Goal: Use online tool/utility

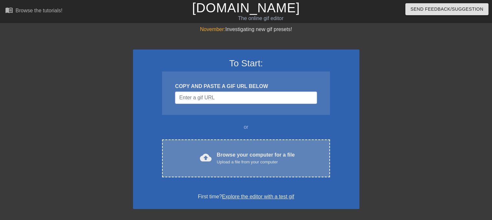
click at [253, 156] on div "Browse your computer for a file Upload a file from your computer" at bounding box center [256, 158] width 78 height 14
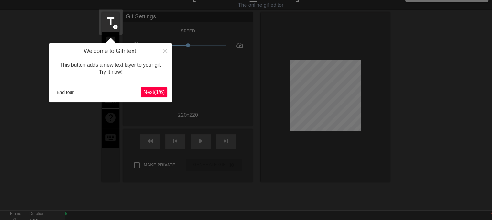
scroll to position [16, 0]
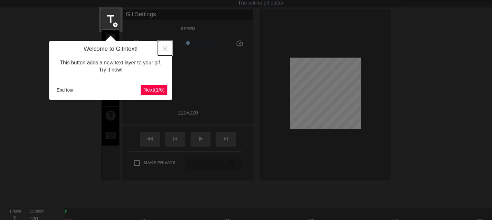
click at [162, 46] on button "Close" at bounding box center [165, 48] width 14 height 15
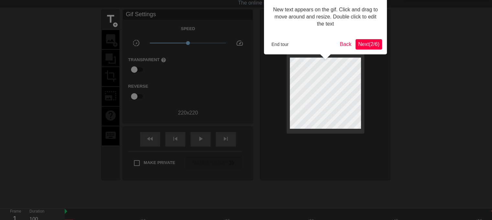
scroll to position [0, 0]
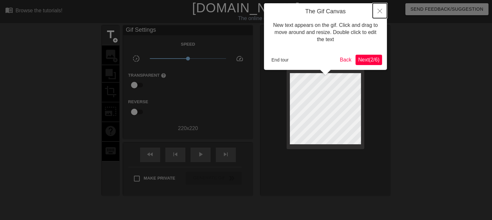
click at [379, 11] on icon "Close" at bounding box center [380, 11] width 5 height 5
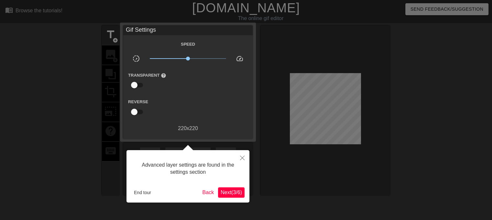
scroll to position [16, 0]
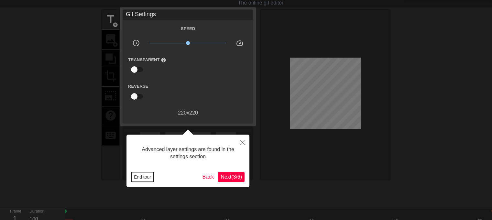
click at [146, 172] on button "End tour" at bounding box center [142, 177] width 22 height 10
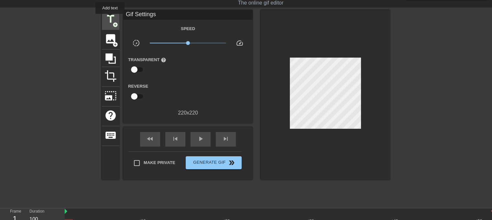
click at [112, 16] on span "title" at bounding box center [110, 19] width 12 height 12
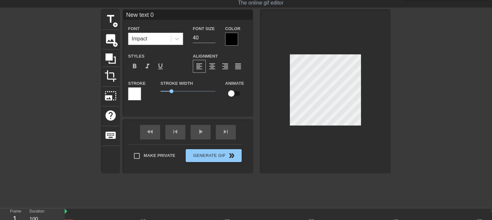
click at [168, 37] on div "Impact" at bounding box center [149, 39] width 42 height 12
click at [159, 38] on div "Impact" at bounding box center [149, 39] width 42 height 12
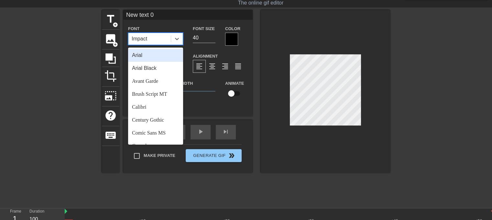
click at [159, 38] on div "Impact" at bounding box center [149, 39] width 42 height 12
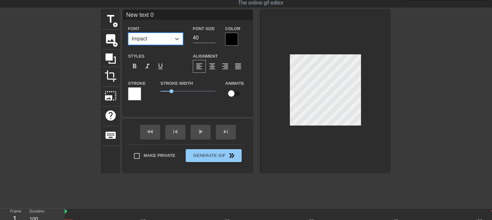
click at [143, 40] on div "Impact" at bounding box center [140, 39] width 16 height 8
type input "love this animal"
click at [174, 30] on div "Font 0 results available for search term love this animal. Select is focused ,t…" at bounding box center [155, 35] width 55 height 20
click at [163, 23] on div "New text 0 Font Impact Font Size 40 Color Styles format_bold format_italic form…" at bounding box center [187, 58] width 129 height 96
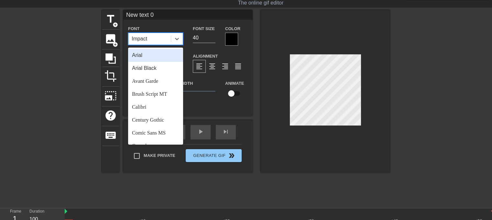
click at [162, 39] on div "Impact" at bounding box center [149, 39] width 42 height 12
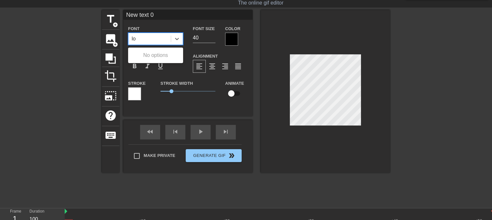
type input "l"
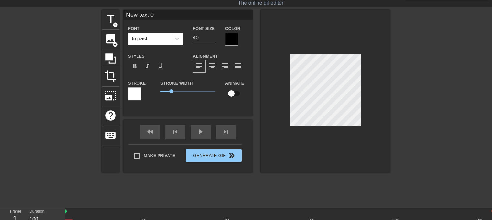
click at [201, 103] on div "Stroke Width 1" at bounding box center [188, 92] width 65 height 27
type input "l"
type textarea "l"
type input "lo"
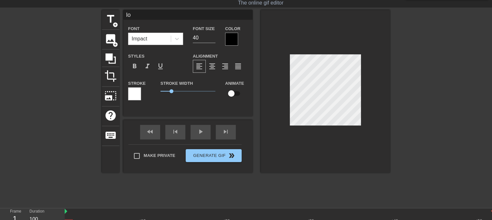
type textarea "lo"
type input "lov"
type textarea "lov"
type input "love"
type textarea "love"
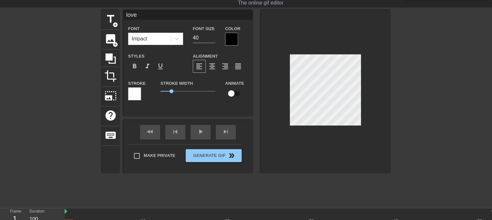
type input "love"
type textarea "love"
type input "love t"
type textarea "love t"
type input "love th"
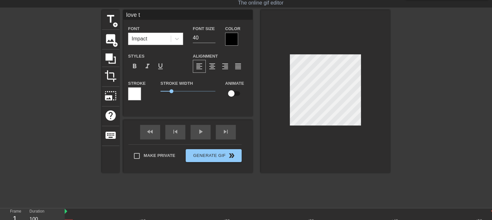
type textarea "love th"
type input "love thi"
type textarea "love this"
type input "love this"
type textarea "love this"
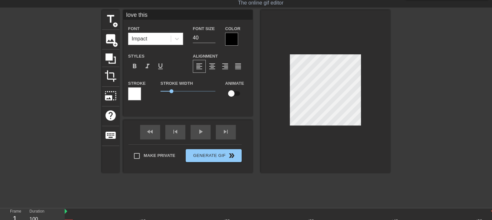
type input "love this a"
type textarea "love this a"
type input "love this an"
type textarea "love this an"
type input "love this ani"
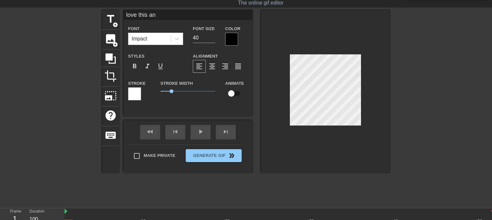
type textarea "love this ani"
type input "love this anim"
type textarea "love this anim"
type input "love this anima"
type textarea "love this anima"
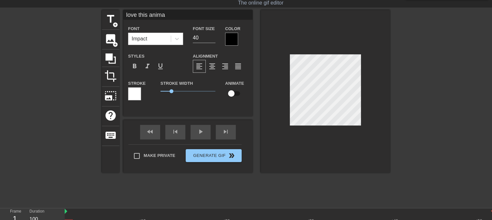
scroll to position [1, 2]
type input "love this animal"
type textarea "love this animal"
click at [203, 38] on input "40" at bounding box center [204, 38] width 23 height 10
type input "4"
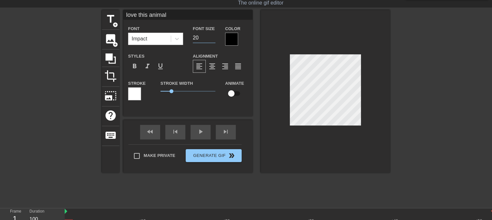
type input "2"
type input "30"
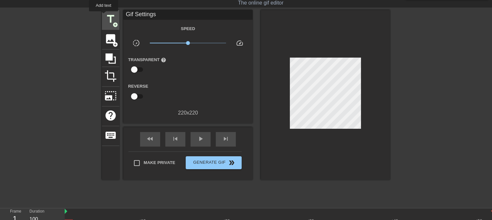
click at [104, 16] on div "title add_circle" at bounding box center [110, 20] width 17 height 20
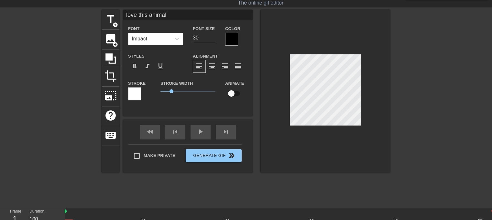
type input "New text 1"
type input "40"
type input "f"
type textarea "fu"
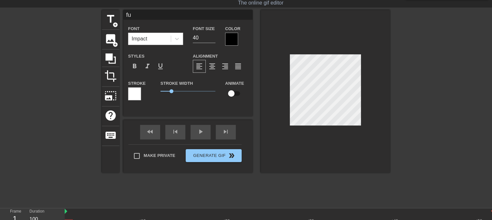
type input "fuc"
type textarea "fuc"
type input "fuck"
type textarea "fuck"
type input "fucko"
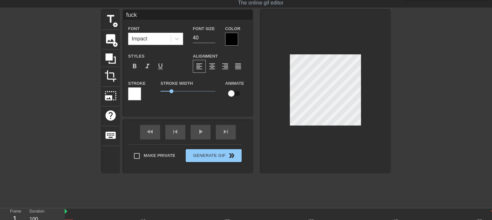
type textarea "fucko"
type input "fuckog"
type textarea "fuckog"
type input "fucko"
type textarea "fucko"
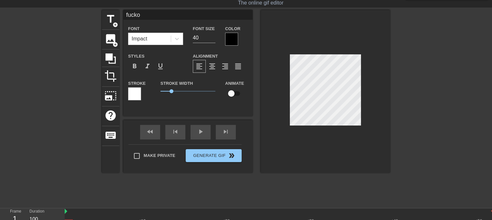
type input "fuck"
type textarea "fuck"
type input "fucki"
type textarea "fuckin"
type input "fucking"
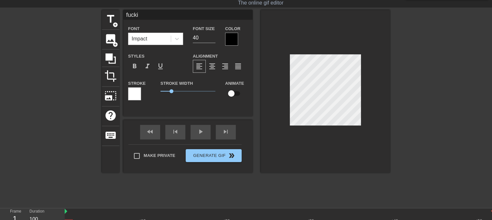
type textarea "fucking"
type input "fucking"
type textarea "fucking"
type input "fucking f"
type textarea "fucking f"
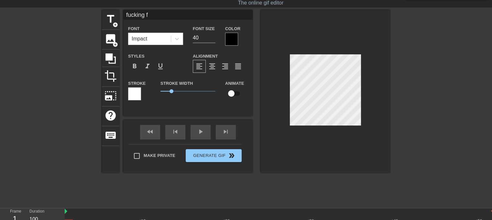
type input "fucking fr"
type textarea "fucking fr"
type input "fucking fro"
type textarea "fucking frot"
type input "fucking frot"
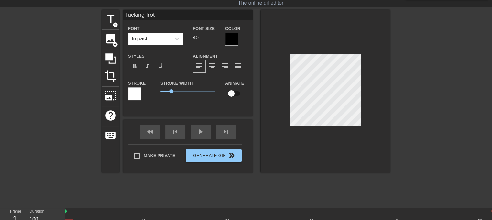
scroll to position [1, 2]
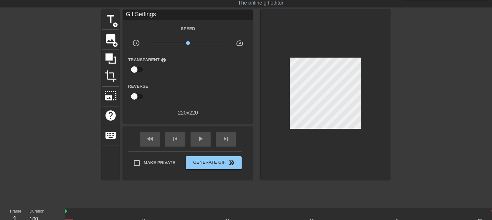
click at [256, 57] on div "title add_circle image add_circle crop photo_size_select_large help keyboard Gi…" at bounding box center [246, 95] width 288 height 170
click at [110, 20] on span "title" at bounding box center [110, 19] width 12 height 12
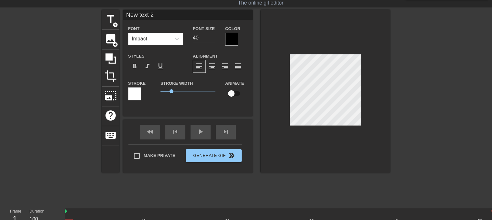
click at [196, 35] on input "40" at bounding box center [204, 38] width 23 height 10
type input "40"
type input "fucking frot"
click at [309, 54] on div at bounding box center [325, 91] width 129 height 163
type input "fucking frot"
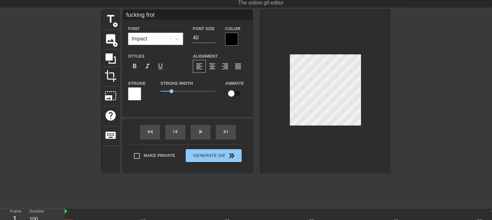
click at [201, 32] on div "Font Size 40" at bounding box center [204, 35] width 32 height 21
click at [205, 35] on input "40" at bounding box center [204, 38] width 23 height 10
type input "4"
type input "2"
type input "30"
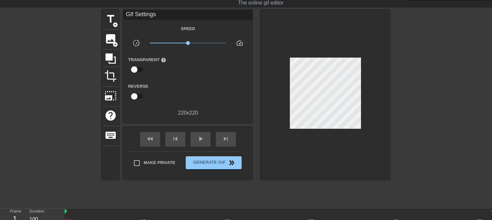
click at [311, 137] on div at bounding box center [325, 95] width 129 height 170
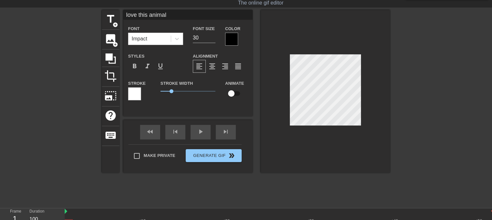
type input "fucking frot"
click at [346, 144] on div at bounding box center [325, 91] width 129 height 163
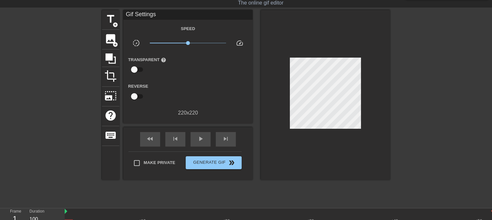
click at [292, 147] on div at bounding box center [325, 95] width 129 height 170
click at [200, 153] on div "Make Private Generate Gif double_arrow" at bounding box center [184, 164] width 113 height 26
click at [230, 164] on span "double_arrow" at bounding box center [232, 163] width 8 height 8
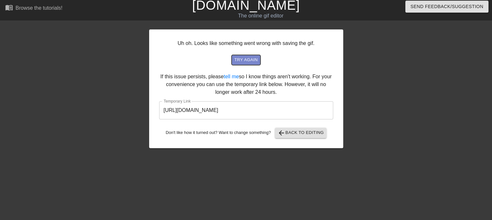
click at [248, 64] on button "try again" at bounding box center [246, 60] width 28 height 10
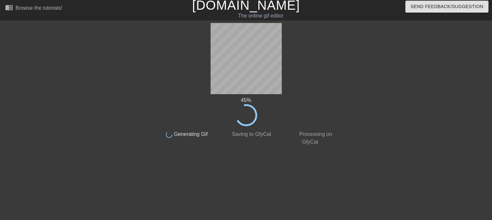
scroll to position [0, 0]
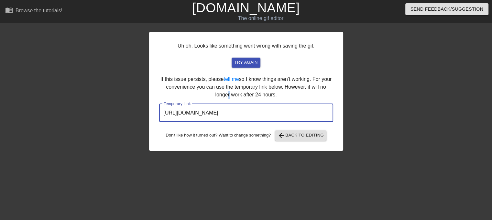
drag, startPoint x: 257, startPoint y: 109, endPoint x: 227, endPoint y: 92, distance: 34.6
click at [227, 92] on div "Uh oh. Looks like something went wrong with saving the gif. try again If this i…" at bounding box center [246, 91] width 194 height 119
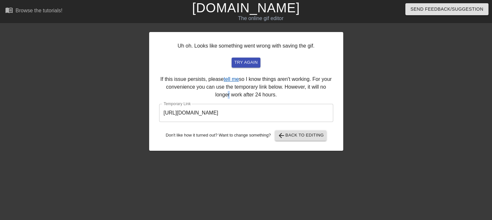
click at [228, 79] on link "tell me" at bounding box center [231, 78] width 15 height 5
click at [287, 138] on span "arrow_back Back to Editing" at bounding box center [301, 136] width 46 height 8
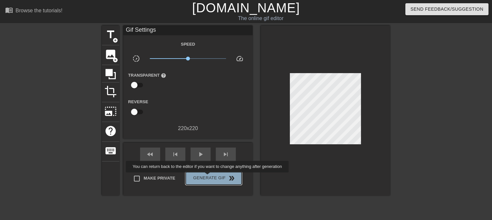
drag, startPoint x: 218, startPoint y: 177, endPoint x: 208, endPoint y: 177, distance: 10.0
click at [208, 177] on span "Generate Gif double_arrow" at bounding box center [213, 178] width 51 height 8
